Goal: Information Seeking & Learning: Learn about a topic

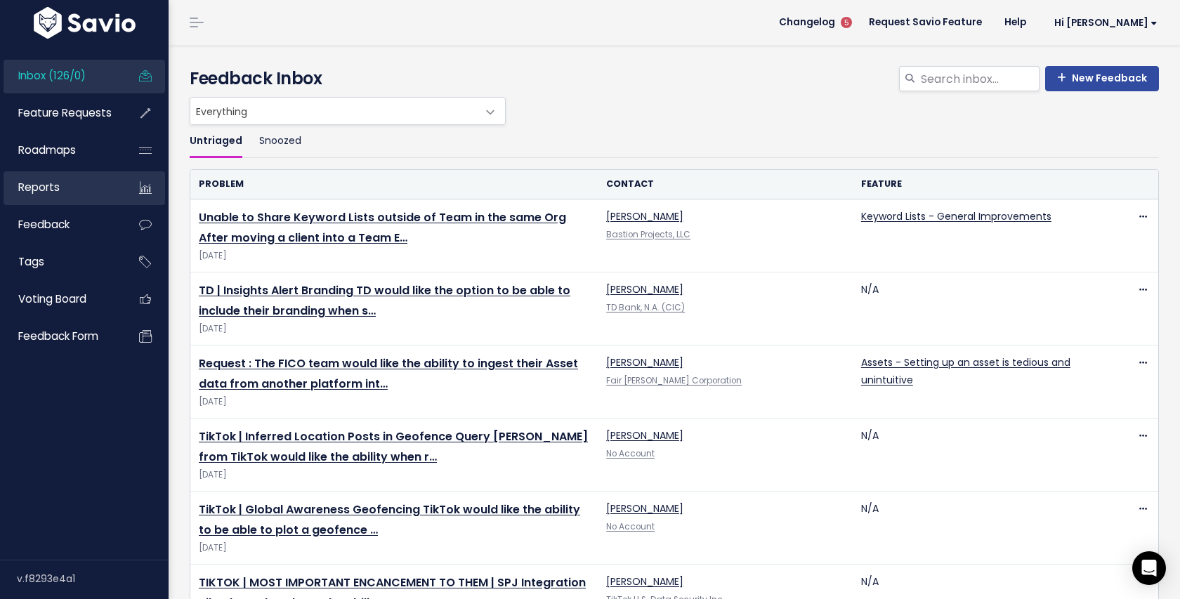
click at [61, 188] on link "Reports" at bounding box center [60, 187] width 113 height 32
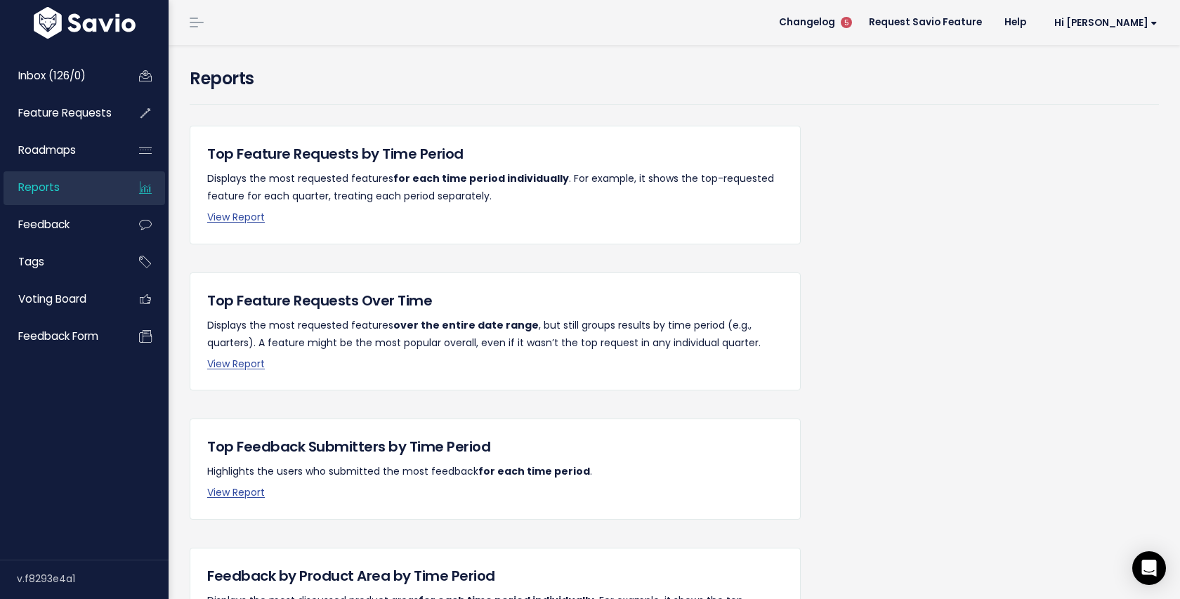
click at [246, 209] on p "View Report" at bounding box center [495, 218] width 576 height 18
click at [250, 212] on link "View Report" at bounding box center [236, 217] width 58 height 14
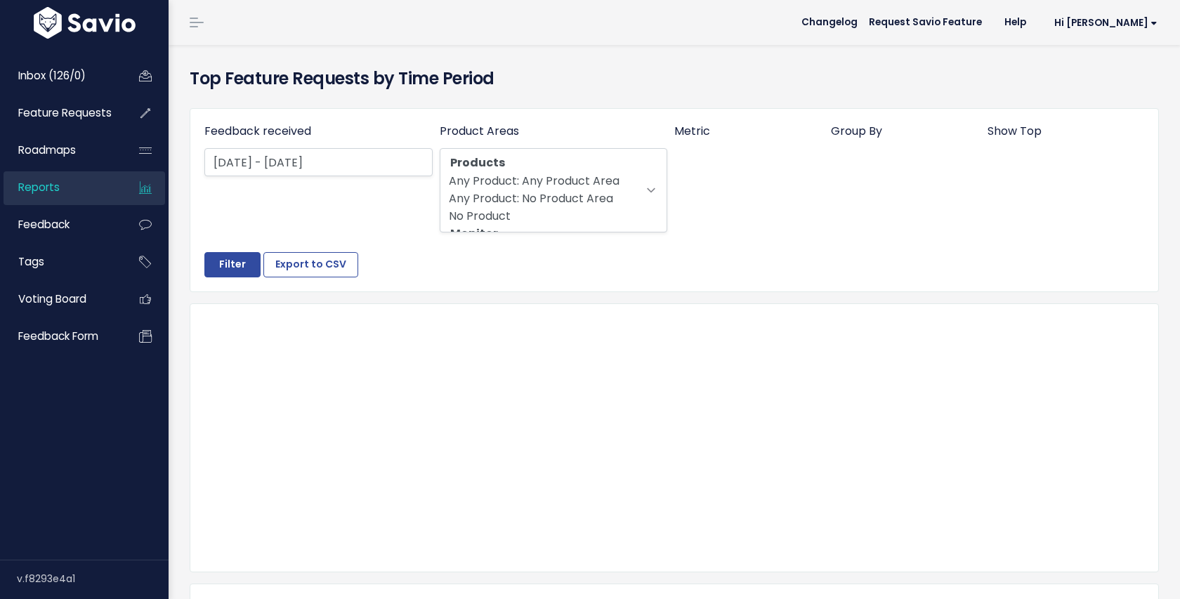
select select
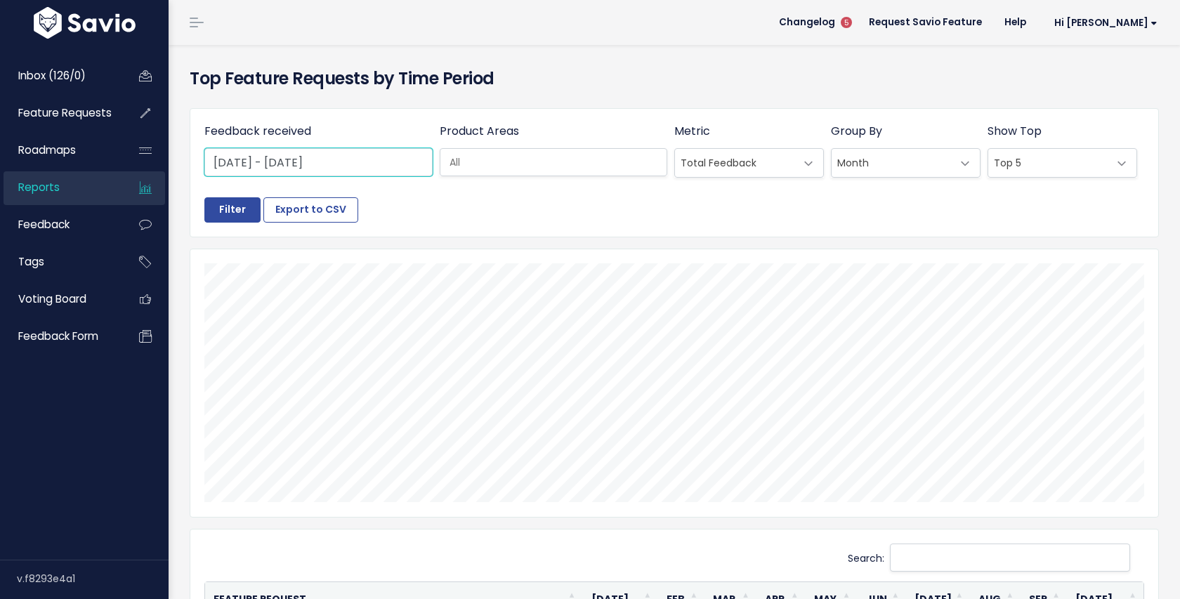
click at [361, 162] on input "Jan 1 2025 - Sep 30 2025" at bounding box center [318, 162] width 228 height 28
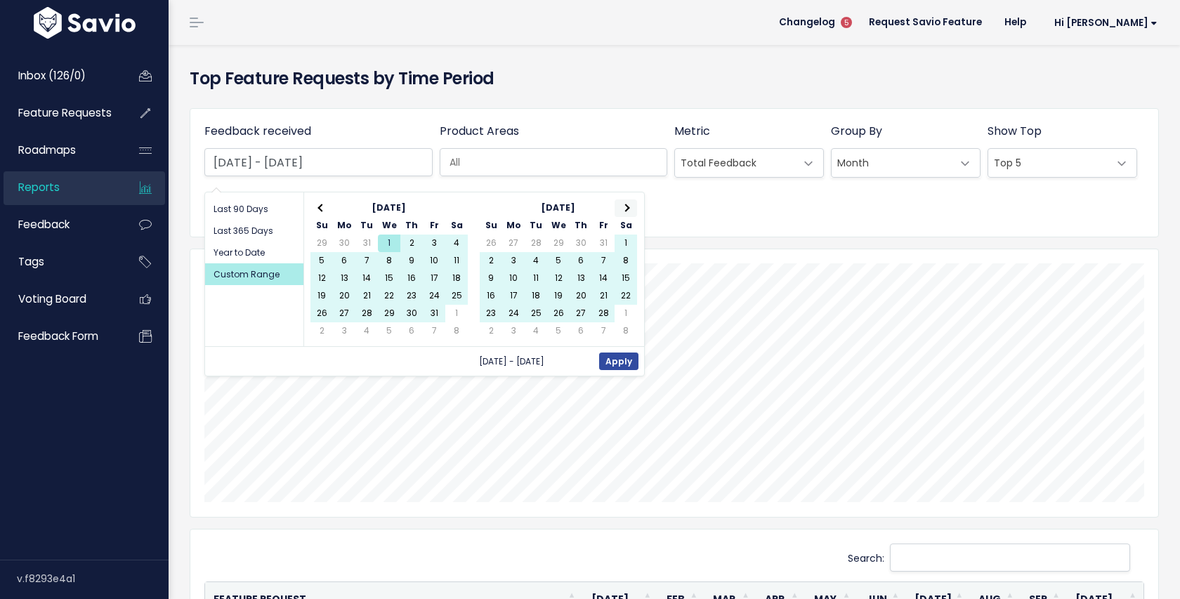
click at [627, 203] on th at bounding box center [626, 209] width 22 height 18
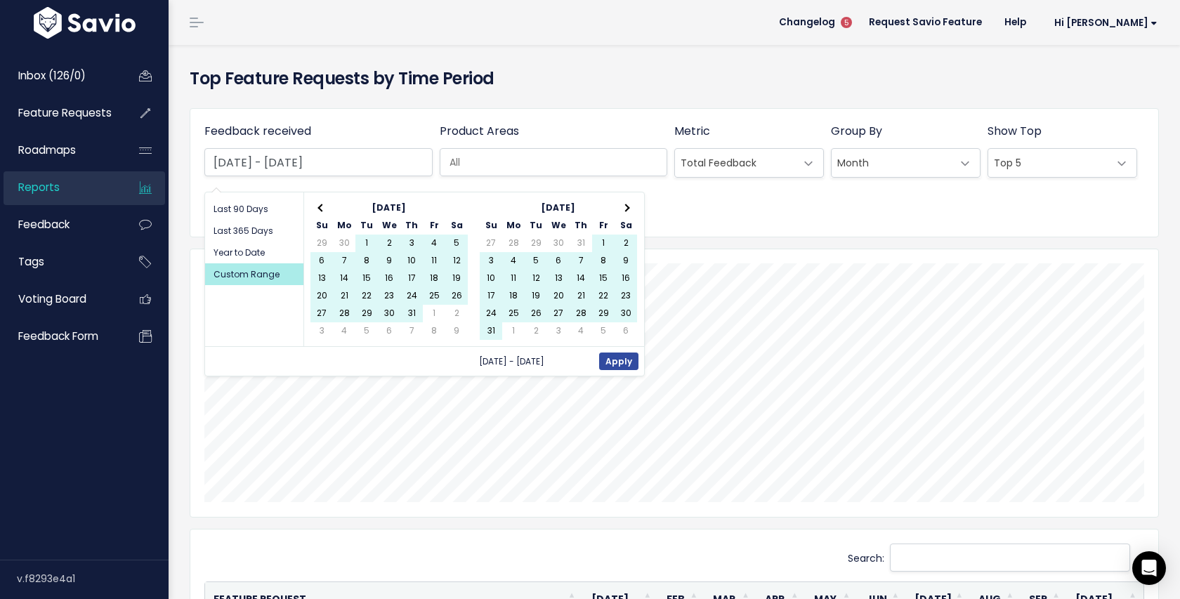
click at [627, 203] on th at bounding box center [626, 209] width 22 height 18
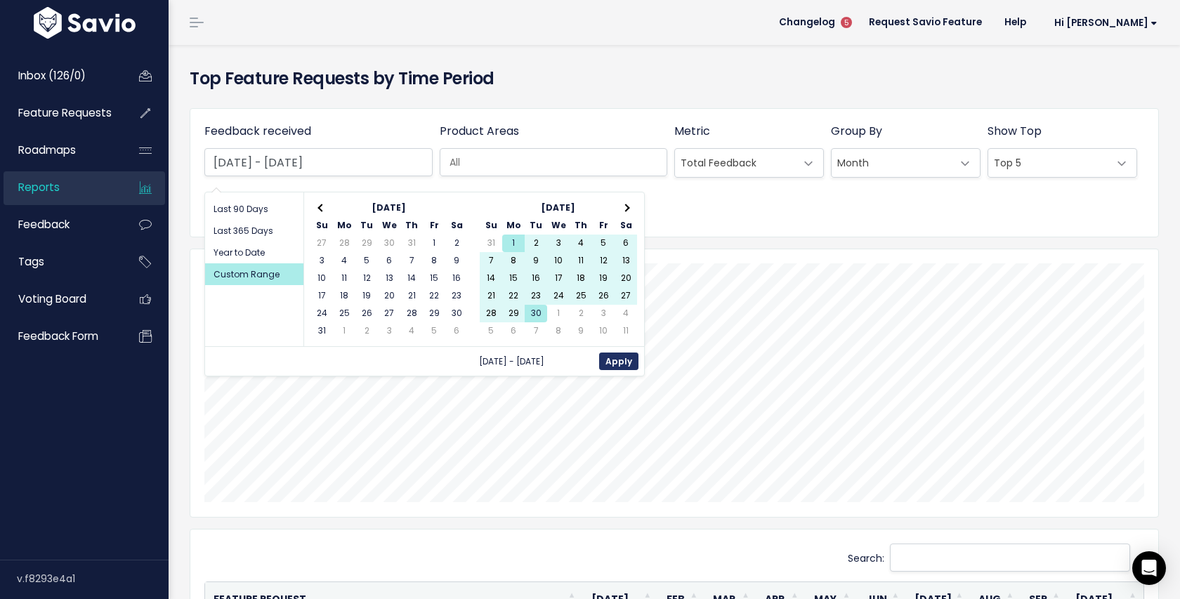
click at [607, 355] on button "Apply" at bounding box center [618, 362] width 39 height 18
type input "Sep 1 2025 - Sep 30 2025"
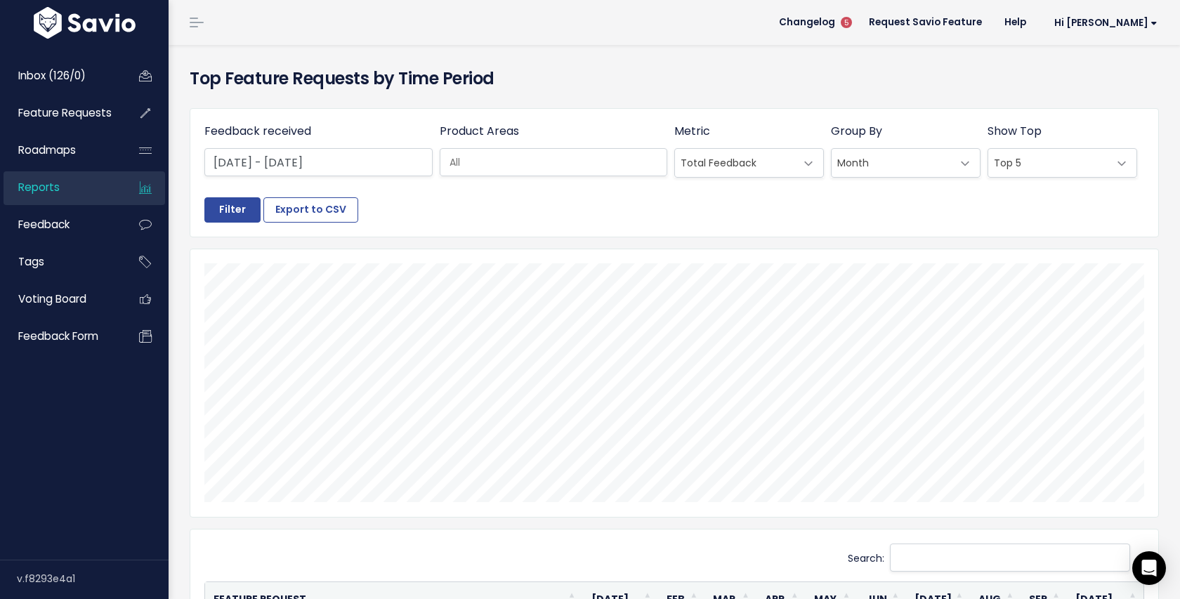
click at [1002, 154] on span "Top 5" at bounding box center [1048, 163] width 120 height 28
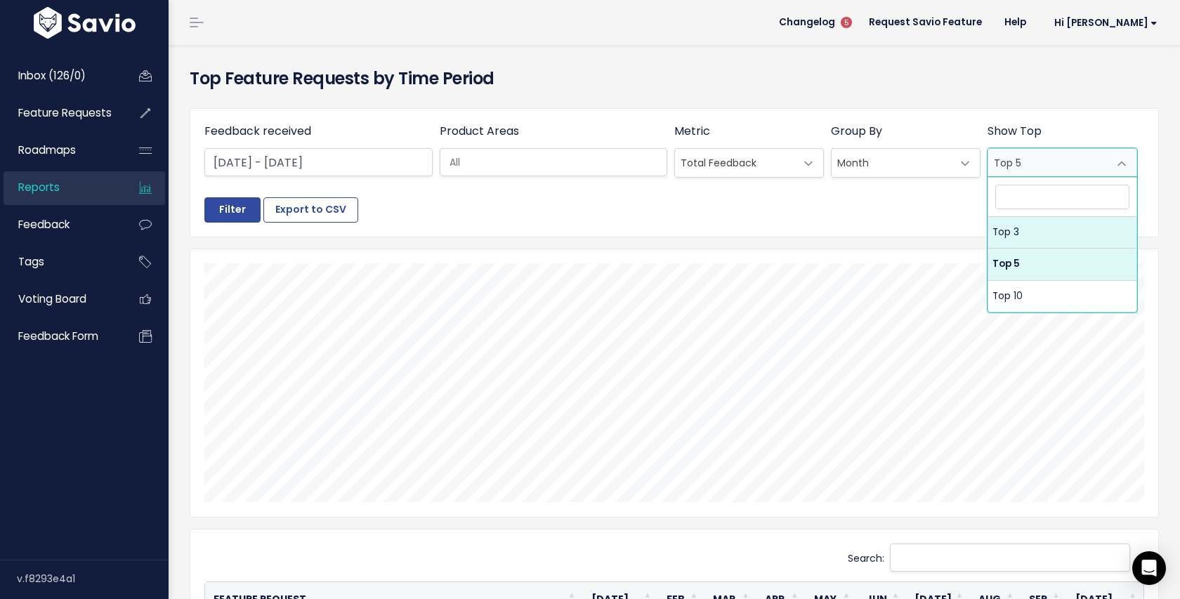
select select "3"
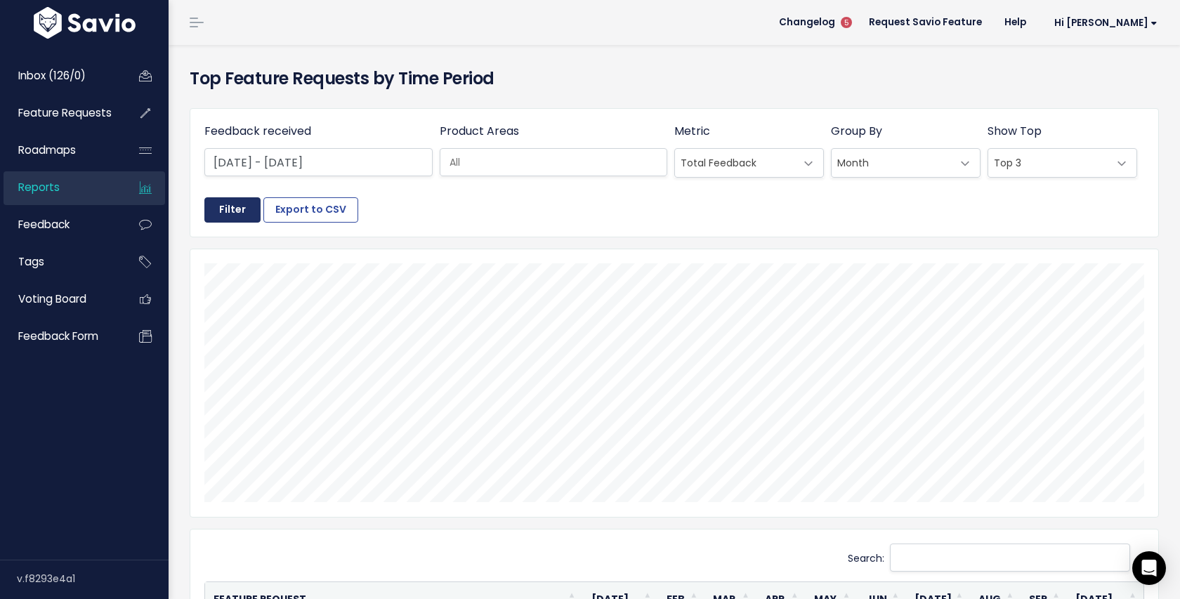
click at [210, 212] on input "Filter" at bounding box center [232, 209] width 56 height 25
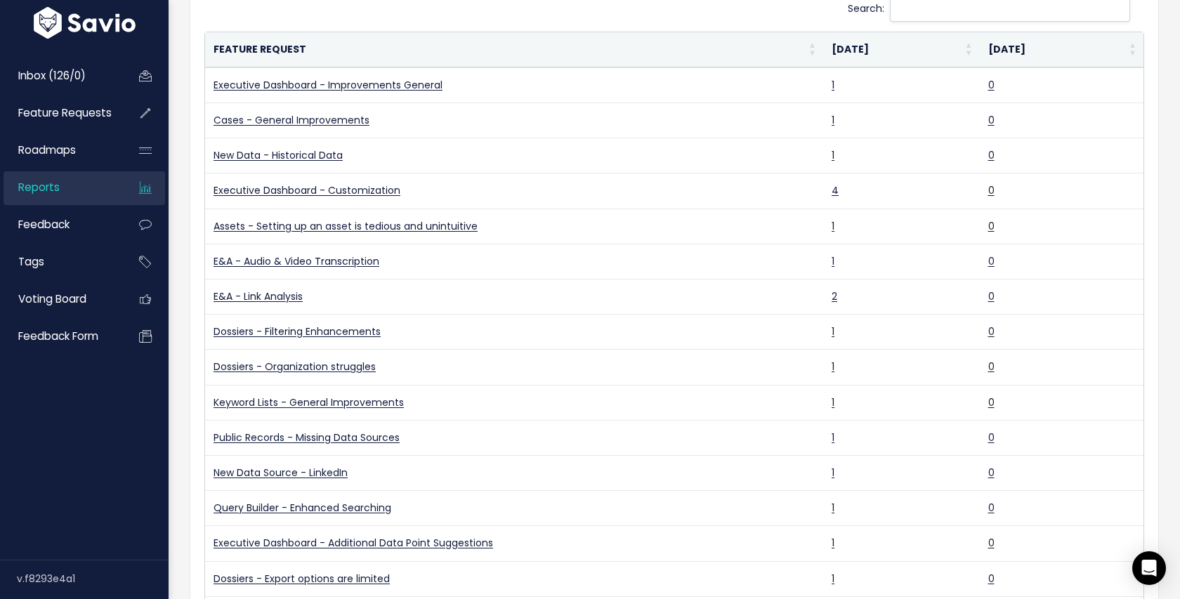
scroll to position [544, 0]
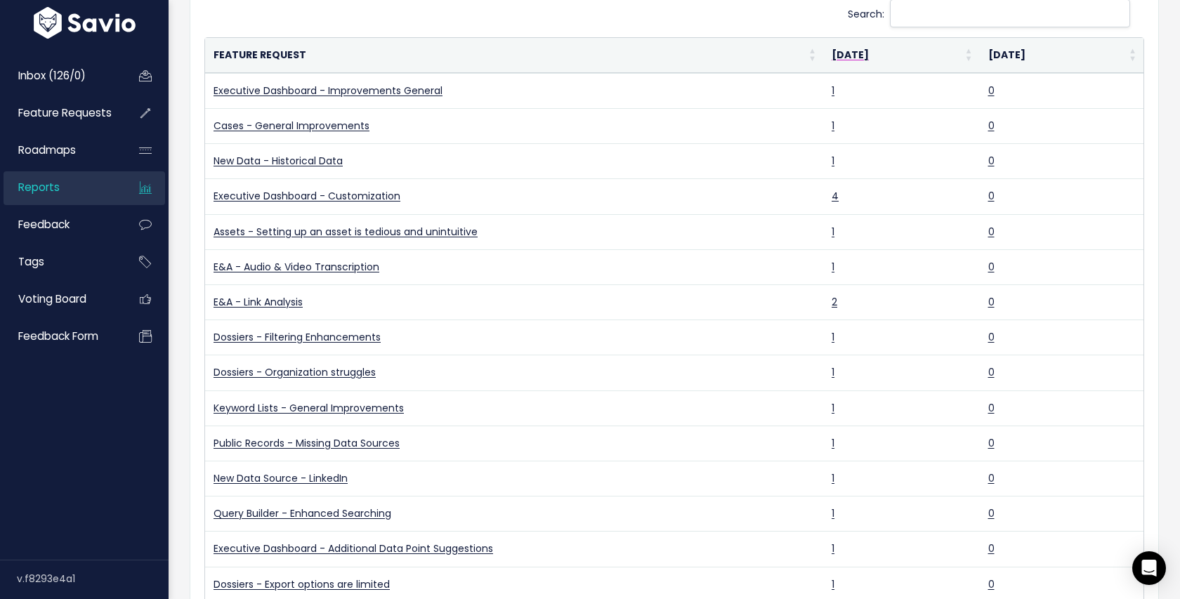
click at [861, 47] on th "Sep 2025" at bounding box center [901, 55] width 156 height 35
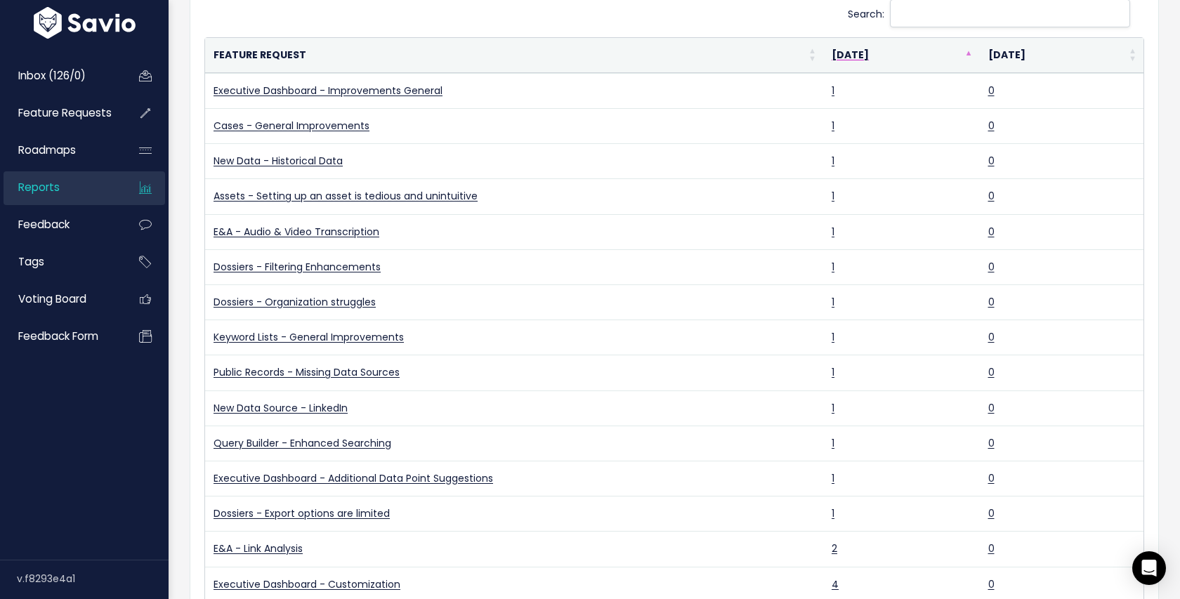
click at [861, 47] on th "Sep 2025" at bounding box center [901, 55] width 156 height 35
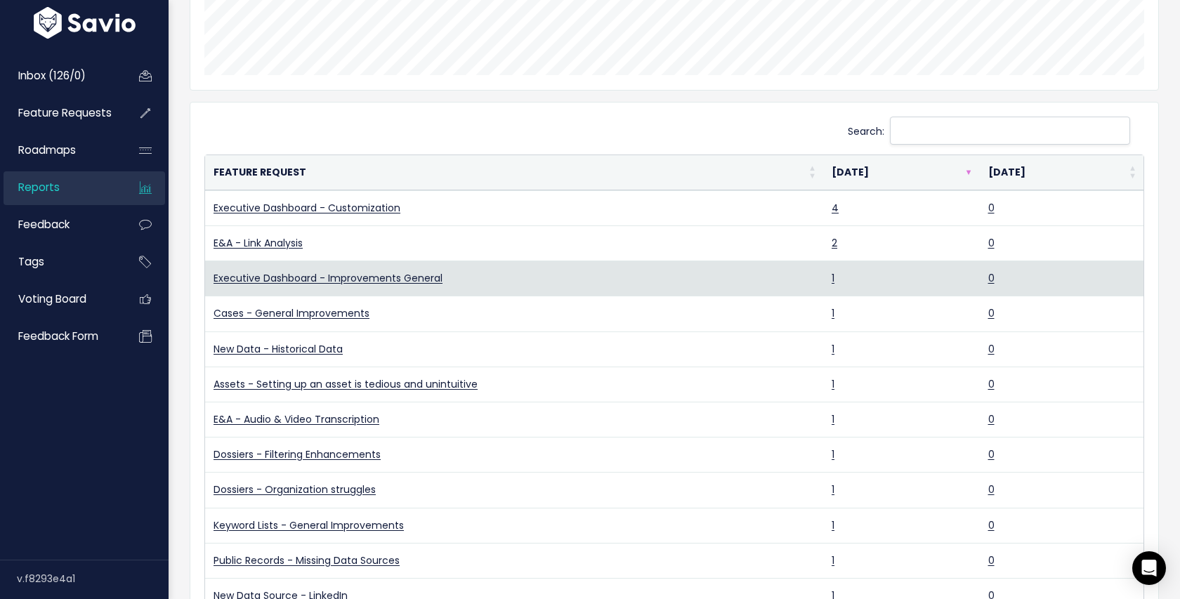
scroll to position [426, 0]
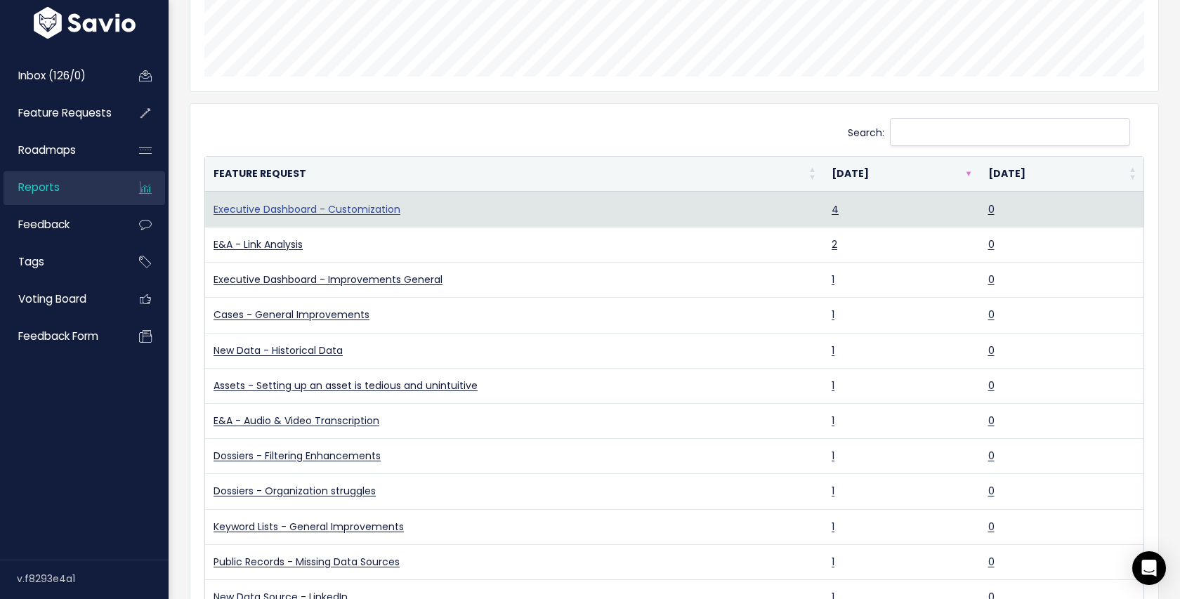
click at [342, 209] on link "Executive Dashboard - Customization" at bounding box center [307, 209] width 187 height 14
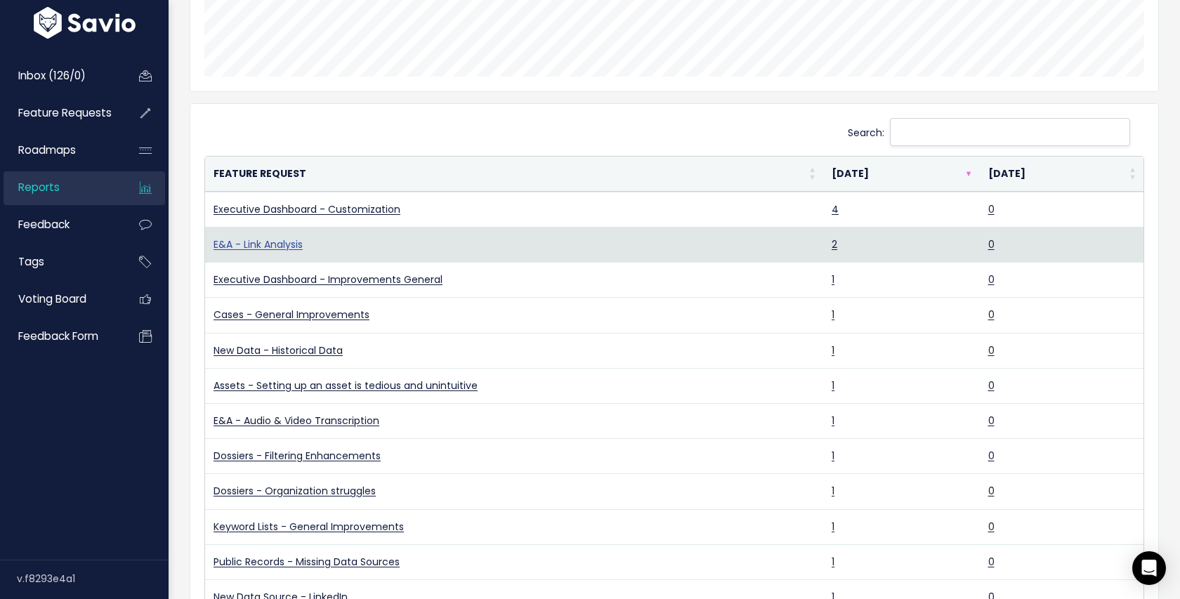
click at [287, 237] on link "E&A - Link Analysis" at bounding box center [258, 244] width 89 height 14
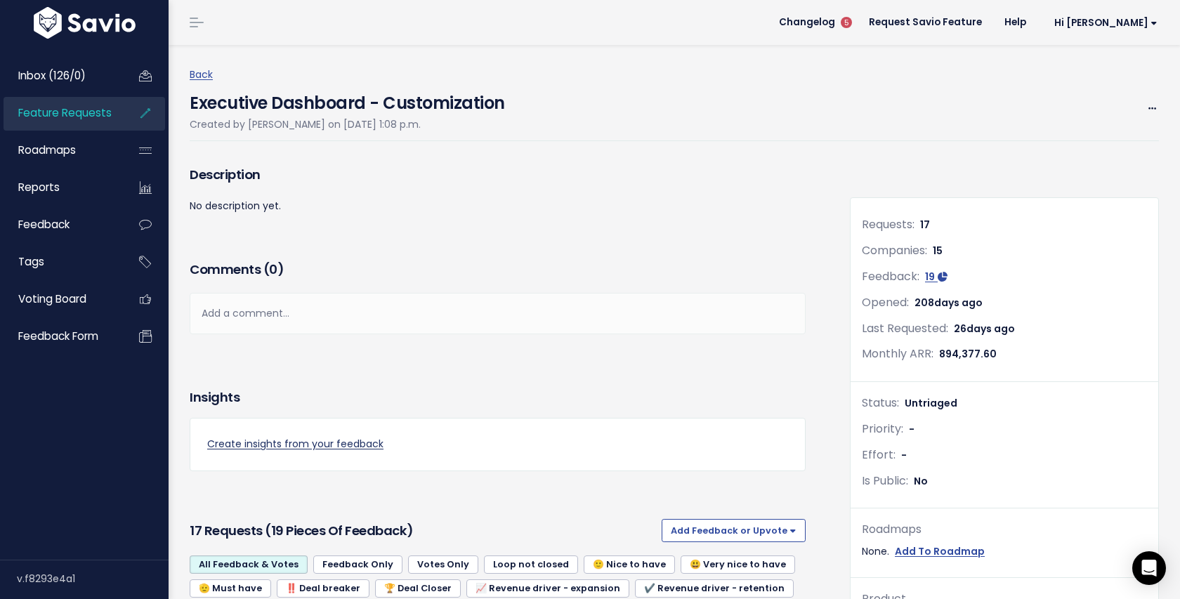
click at [327, 441] on link "Create insights from your feedback" at bounding box center [497, 445] width 581 height 18
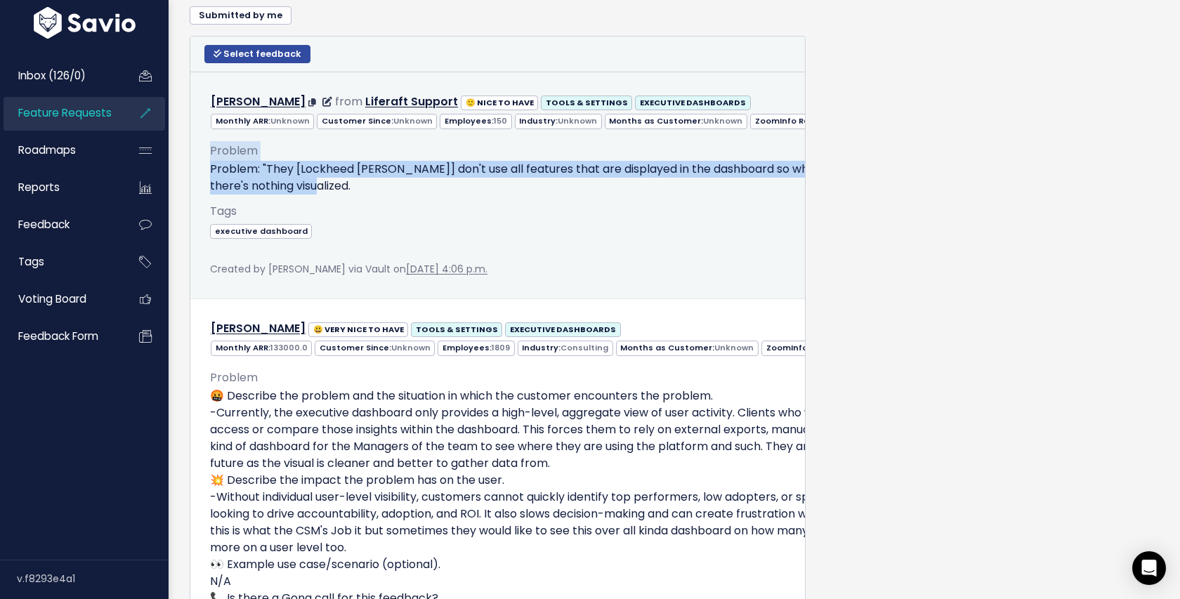
drag, startPoint x: 449, startPoint y: 184, endPoint x: 203, endPoint y: 155, distance: 247.7
click at [203, 155] on div "Problem Problem: "They [Lockheed Martin] don't use all features that are displa…" at bounding box center [802, 204] width 1205 height 149
copy div "Problem Problem: "They [Lockheed Martin] don't use all features that are displa…"
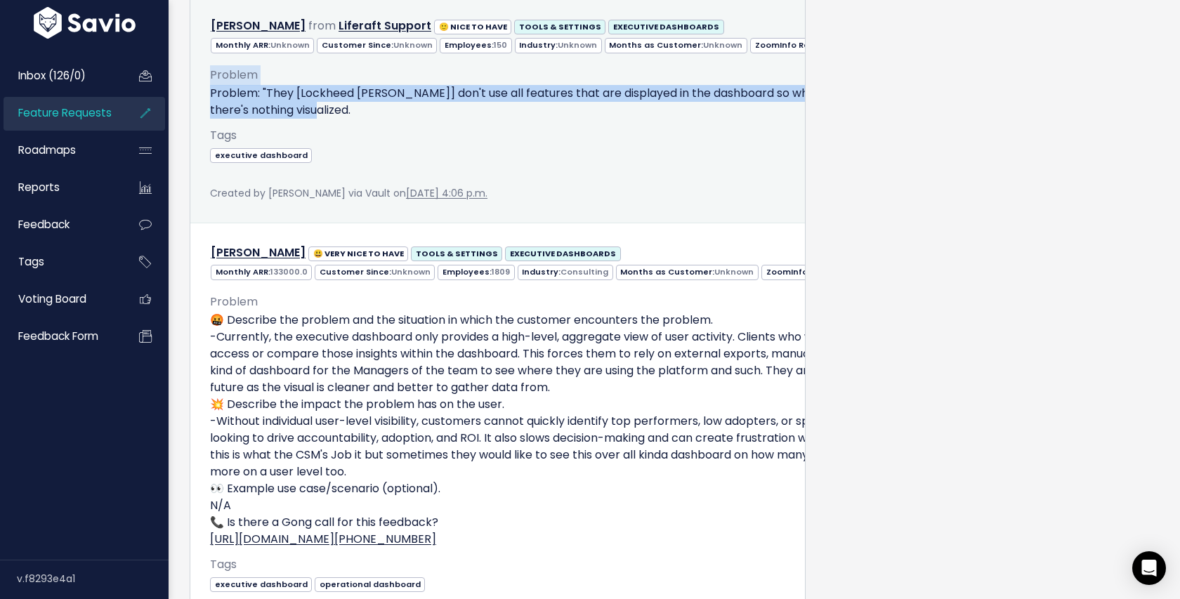
scroll to position [1471, 0]
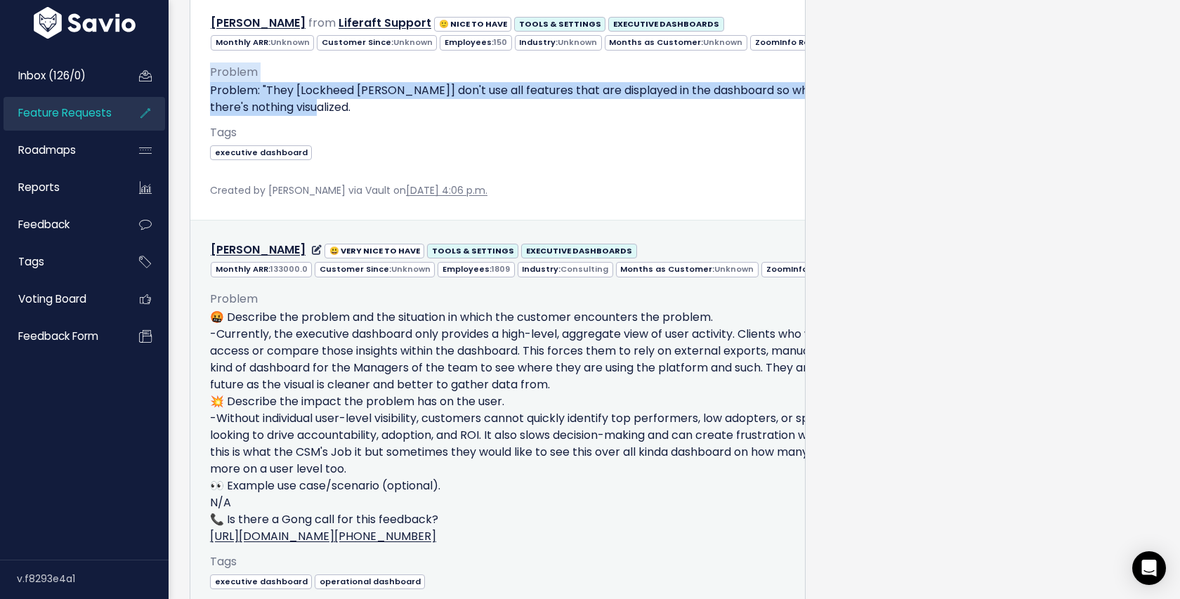
drag, startPoint x: 729, startPoint y: 464, endPoint x: 203, endPoint y: 320, distance: 545.1
click at [203, 320] on div "Problem 🤬 Describe the problem and the situation in which the customer encounte…" at bounding box center [802, 453] width 1205 height 351
copy p "🤬 Describe the problem and the situation in which the customer encounters the p…"
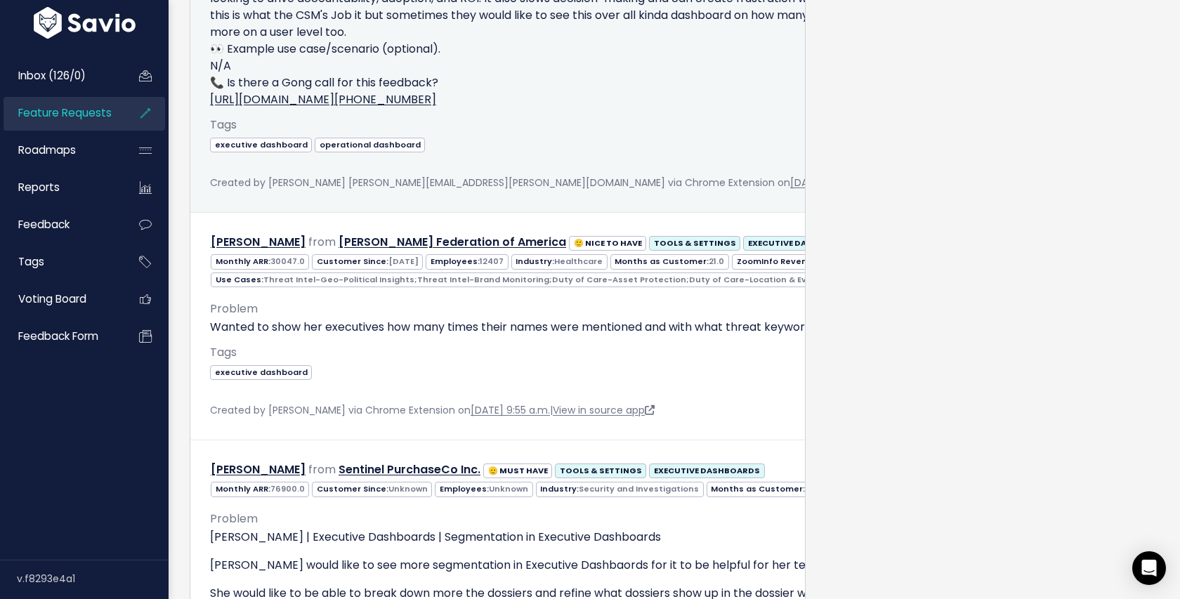
scroll to position [1933, 0]
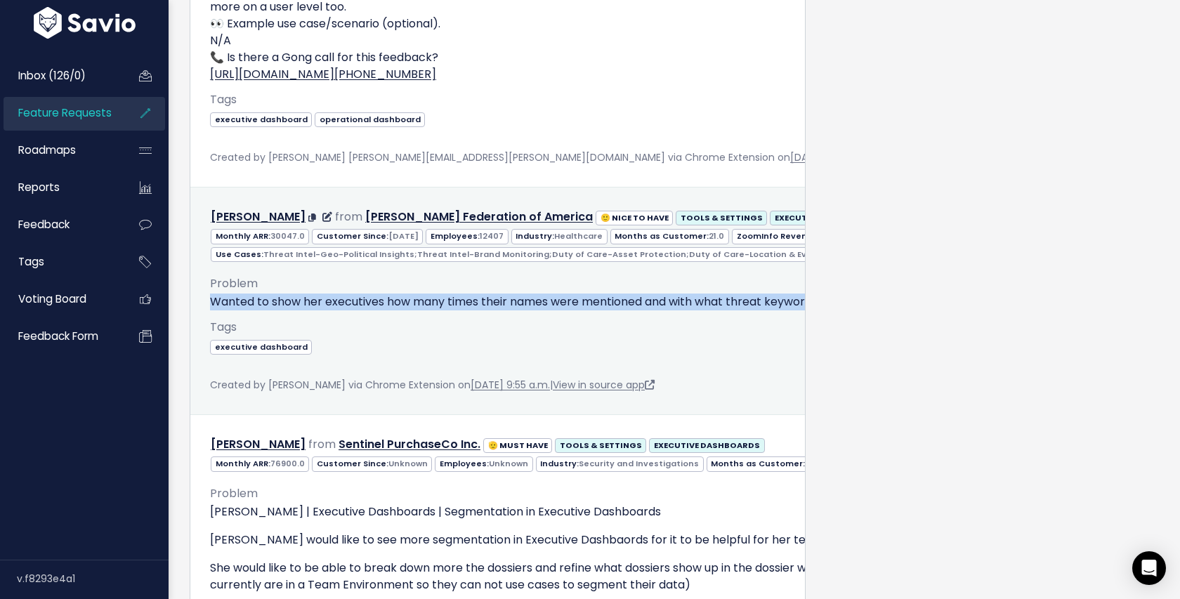
drag, startPoint x: 279, startPoint y: 338, endPoint x: 209, endPoint y: 318, distance: 72.5
click at [210, 311] on p "Wanted to show her executives how many times their names were mentioned and wit…" at bounding box center [802, 302] width 1184 height 17
drag, startPoint x: 302, startPoint y: 329, endPoint x: 208, endPoint y: 301, distance: 98.0
click at [208, 301] on div "Problem Wanted to show her executives how many times their names were mentioned…" at bounding box center [802, 329] width 1205 height 132
copy div "Problem Wanted to show her executives how many times their names were mentioned…"
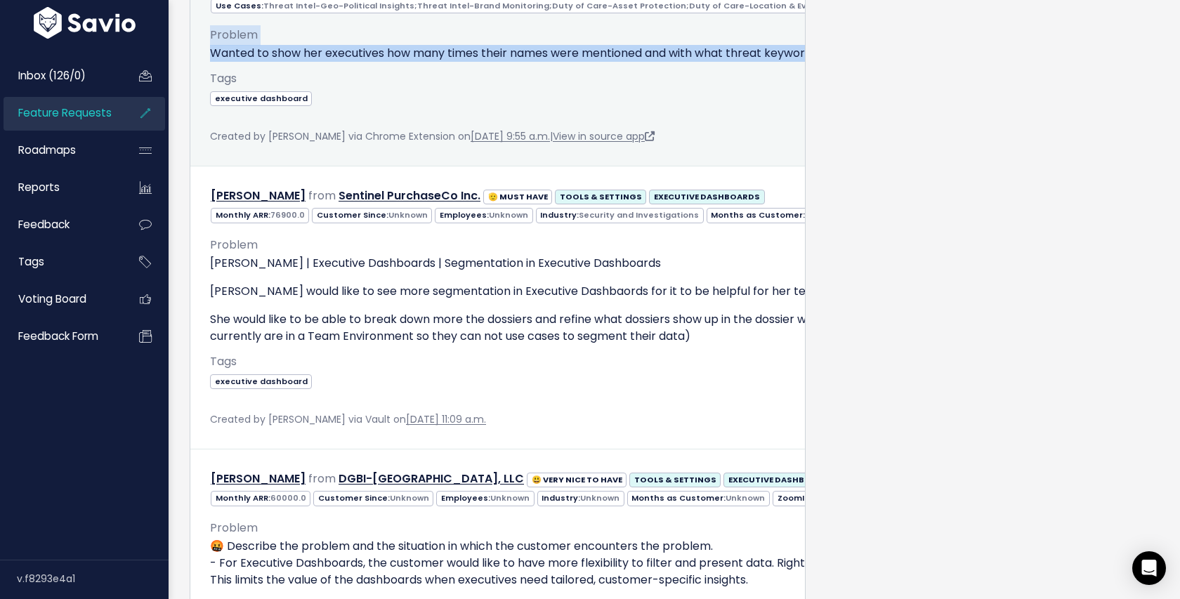
scroll to position [2187, 0]
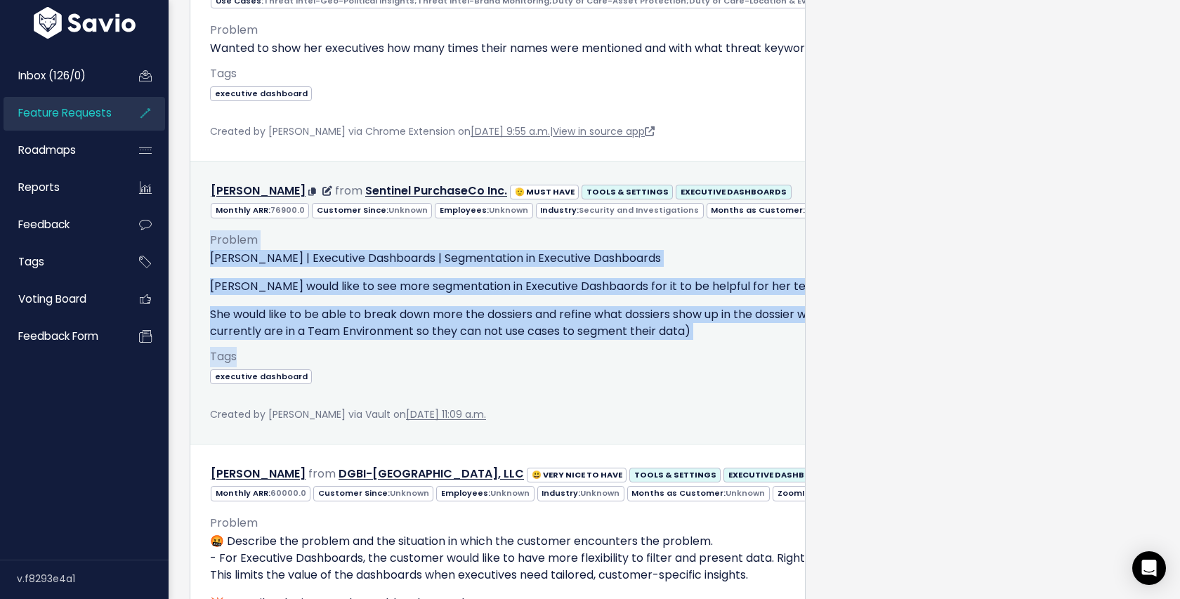
drag, startPoint x: 207, startPoint y: 287, endPoint x: 570, endPoint y: 405, distance: 381.2
click at [570, 405] on div "Problem Nikki | Executive Dashboards | Segmentation in Executive Dashboards Nik…" at bounding box center [802, 321] width 1205 height 205
copy div "Problem Nikki | Executive Dashboards | Segmentation in Executive Dashboards Nik…"
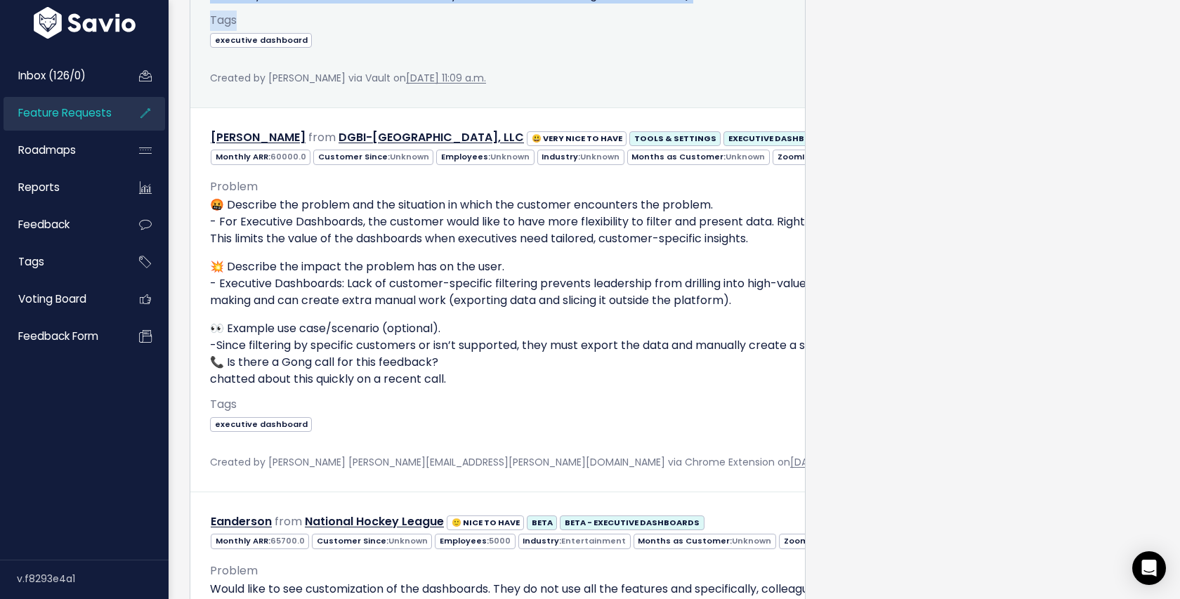
scroll to position [2518, 0]
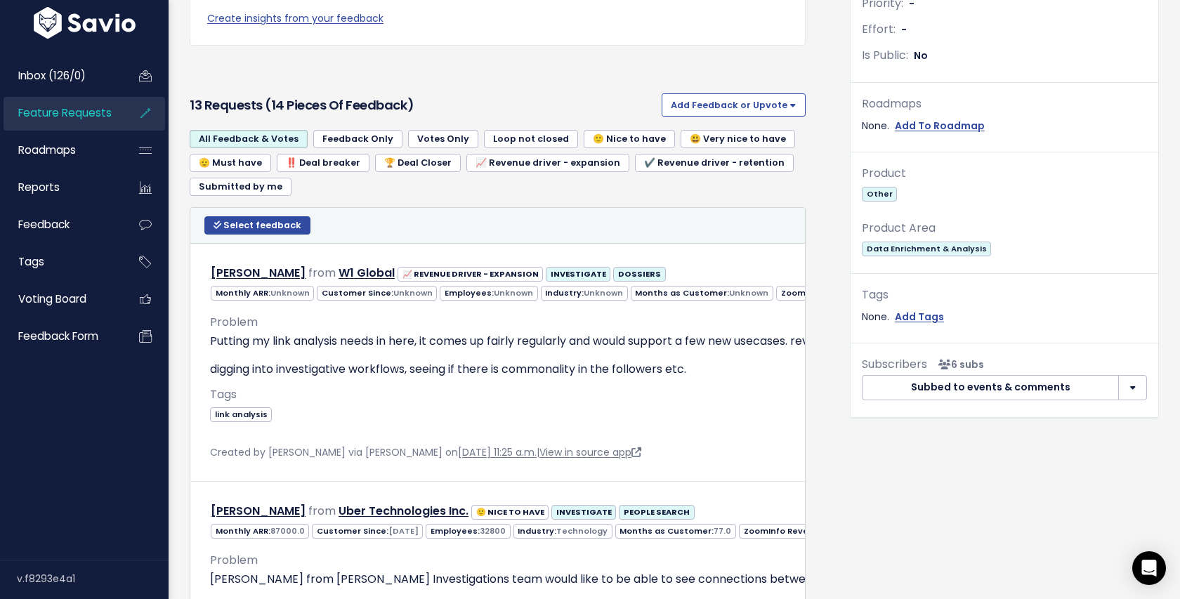
scroll to position [481, 0]
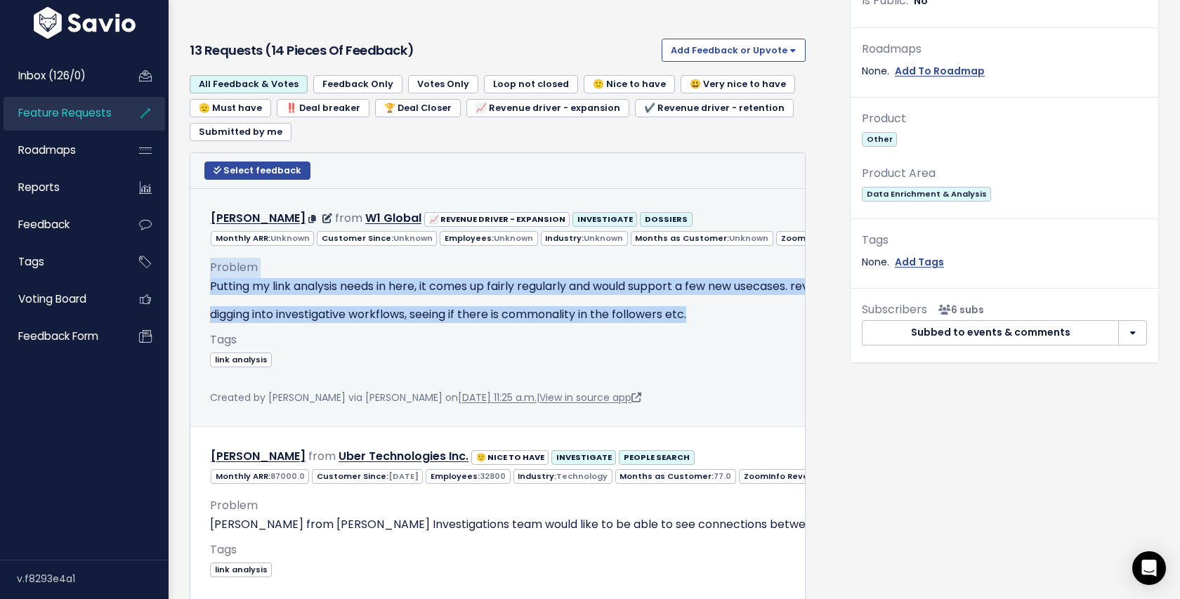
drag, startPoint x: 209, startPoint y: 264, endPoint x: 706, endPoint y: 321, distance: 500.6
click at [706, 321] on div "Problem Putting my link analysis needs in here, it comes up fairly regularly an…" at bounding box center [899, 327] width 1398 height 160
copy div "Problem Putting my link analysis needs in here, it comes up fairly regularly an…"
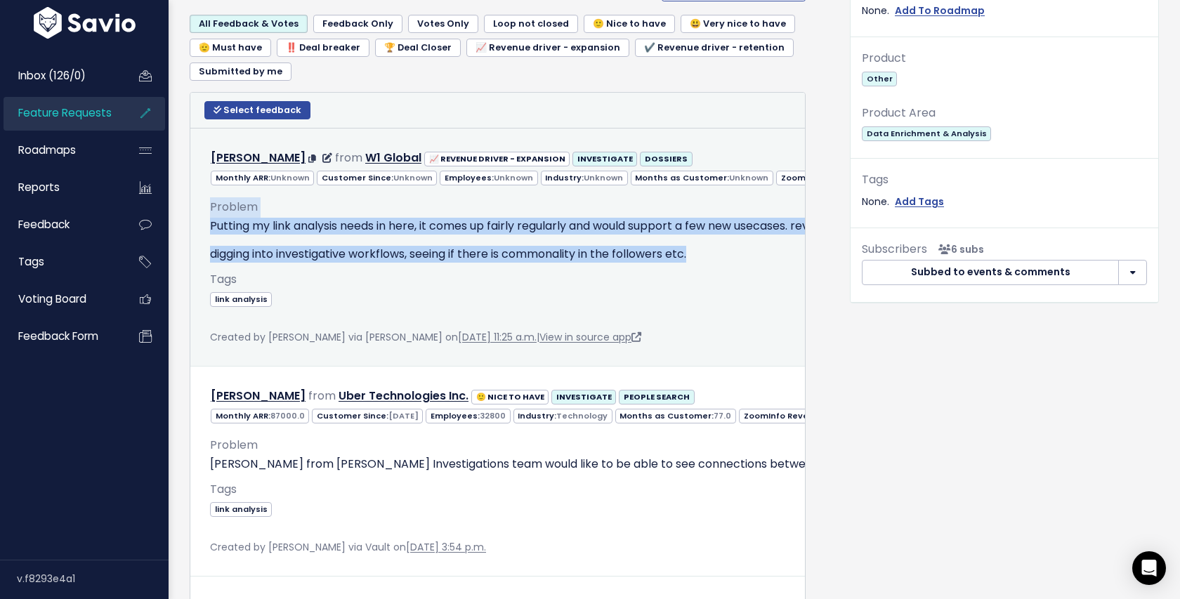
scroll to position [555, 0]
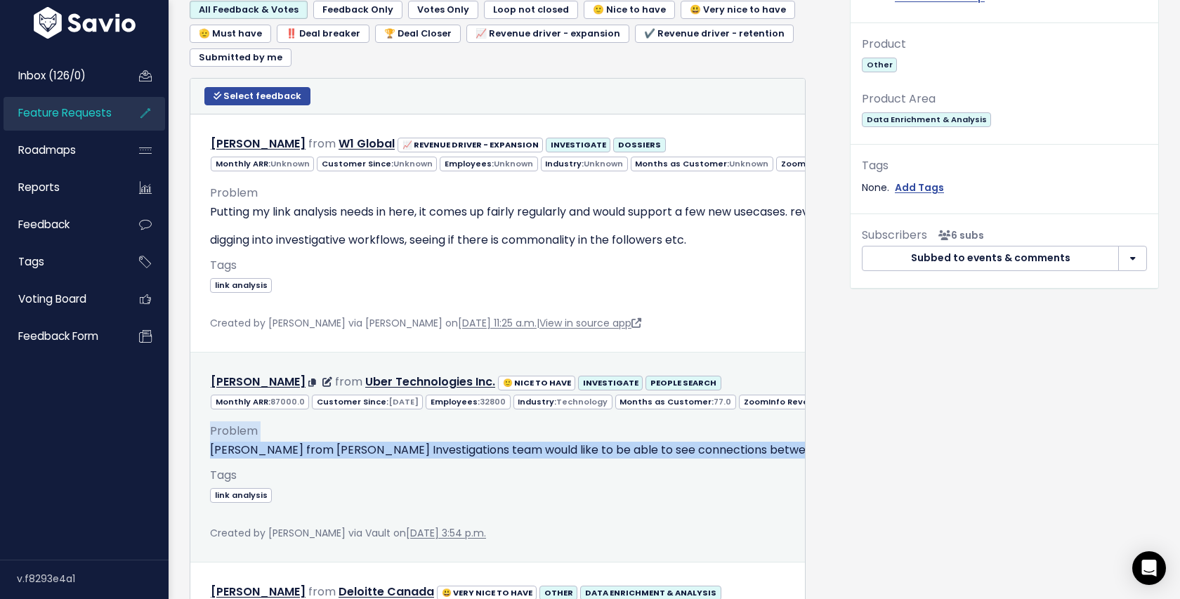
drag, startPoint x: 206, startPoint y: 424, endPoint x: 299, endPoint y: 462, distance: 100.2
click at [299, 462] on div "Problem Mihnea from Uber Glbal Investigations team would like to be able to see…" at bounding box center [899, 476] width 1398 height 132
copy div "Problem Mihnea from Uber Glbal Investigations team would like to be able to see…"
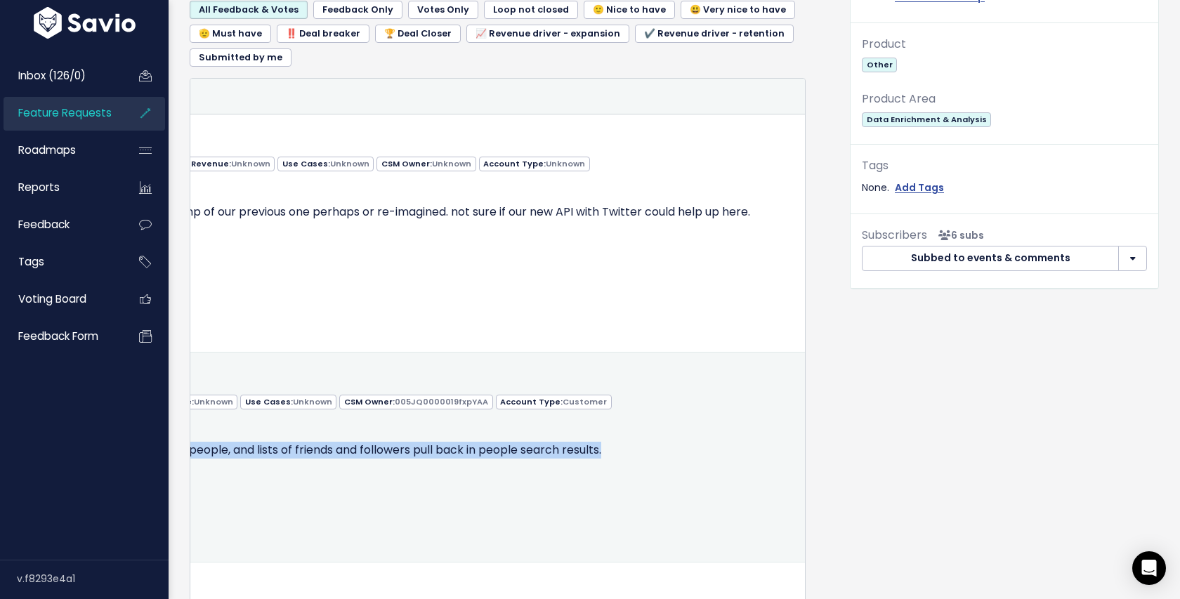
scroll to position [0, 669]
